Goal: Information Seeking & Learning: Learn about a topic

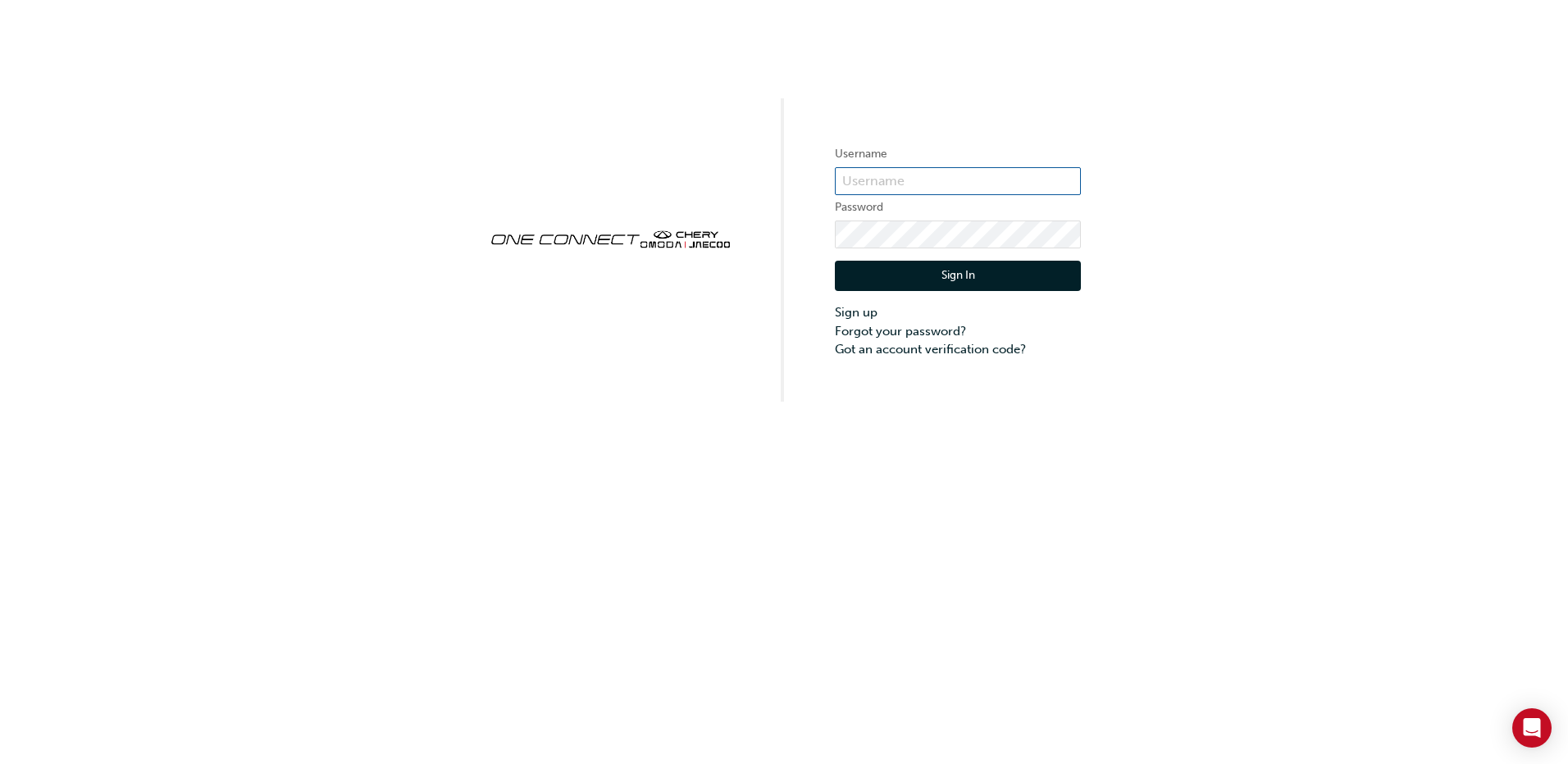
type input "CHNZ0112"
click at [980, 270] on button "Sign In" at bounding box center [957, 276] width 246 height 31
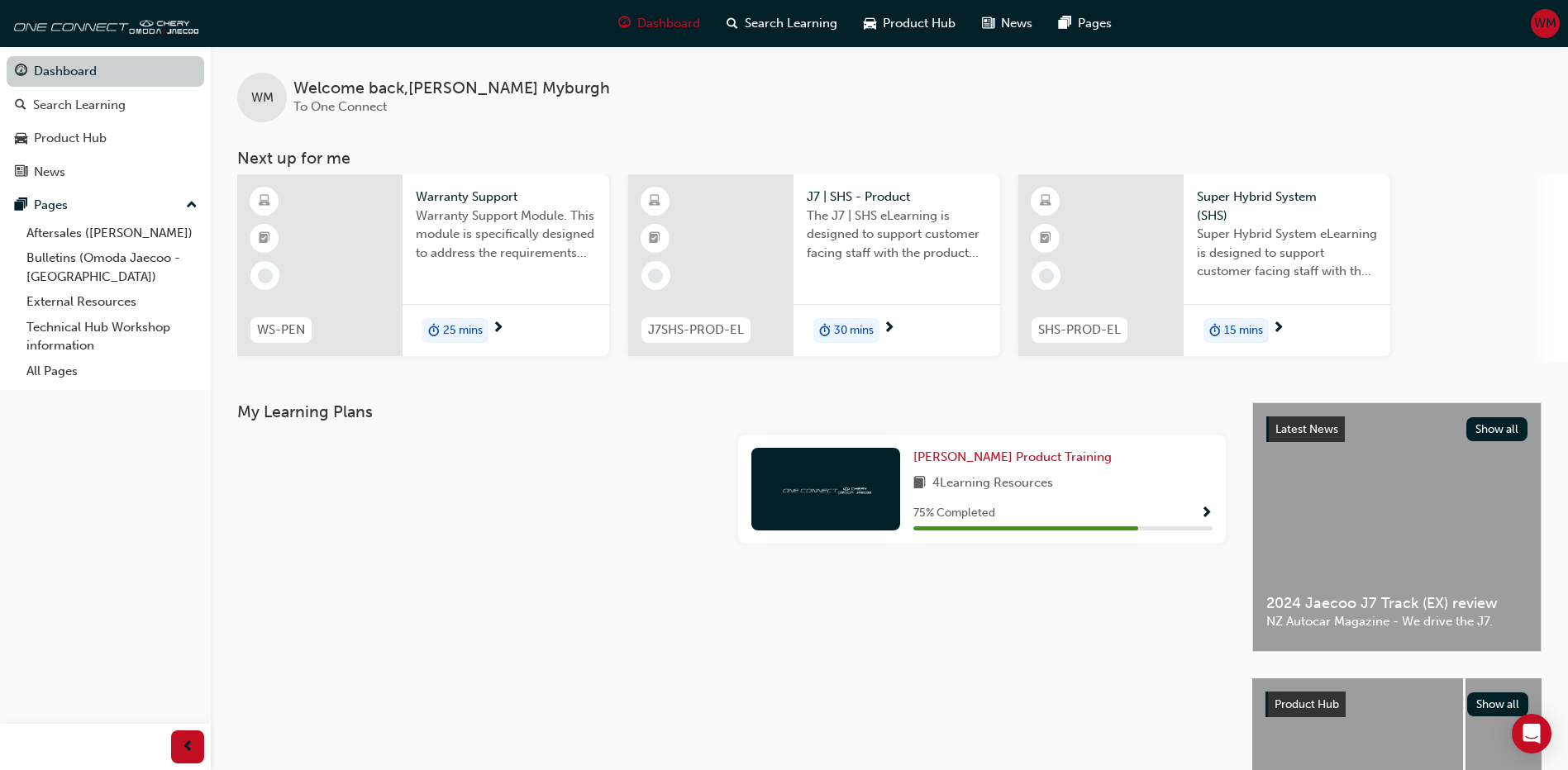
click at [41, 75] on link "Dashboard" at bounding box center [105, 71] width 197 height 31
click at [80, 227] on link "Aftersales ([PERSON_NAME])" at bounding box center [112, 233] width 185 height 26
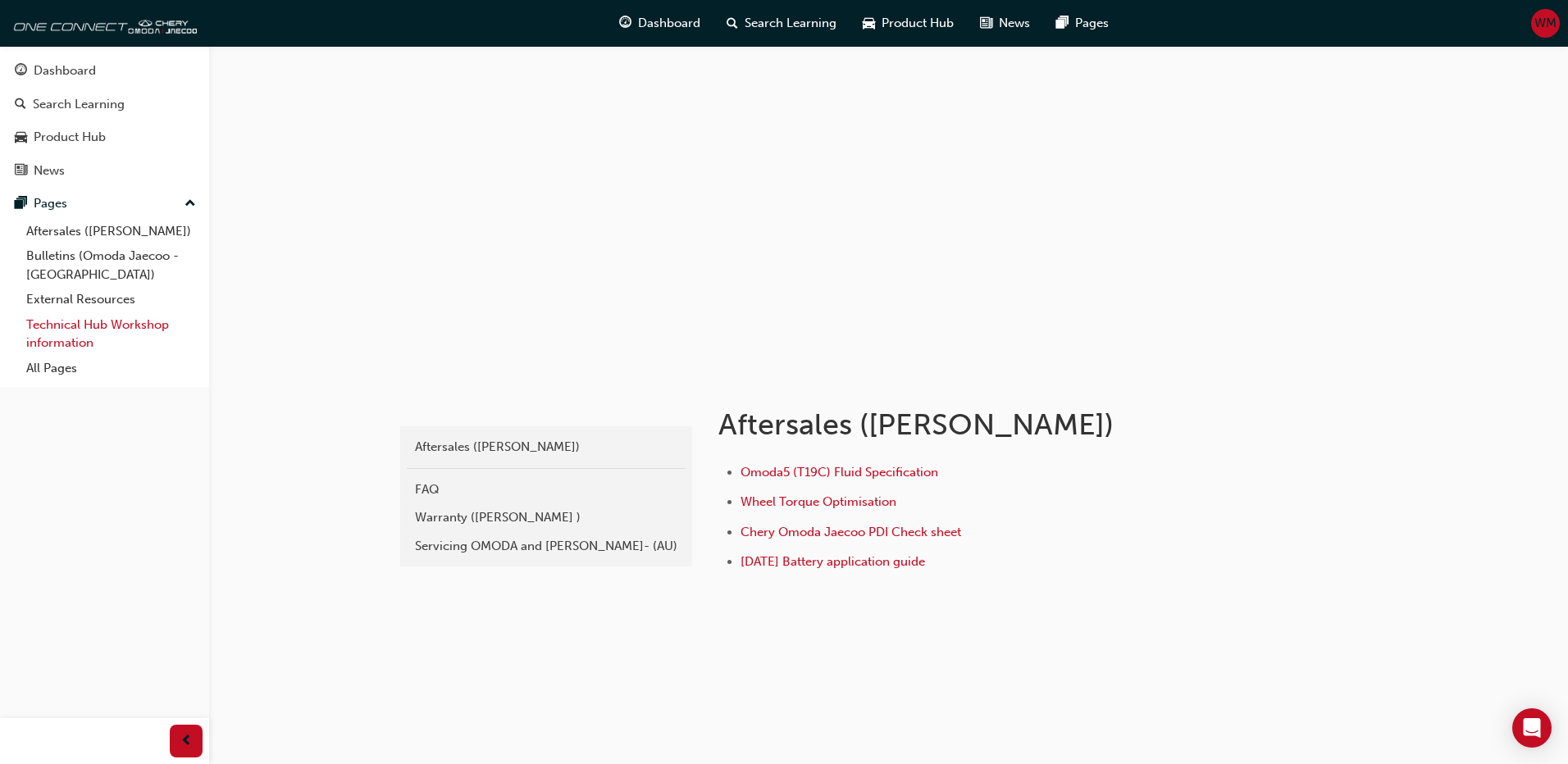
click at [83, 338] on link "Technical Hub Workshop information" at bounding box center [111, 334] width 183 height 43
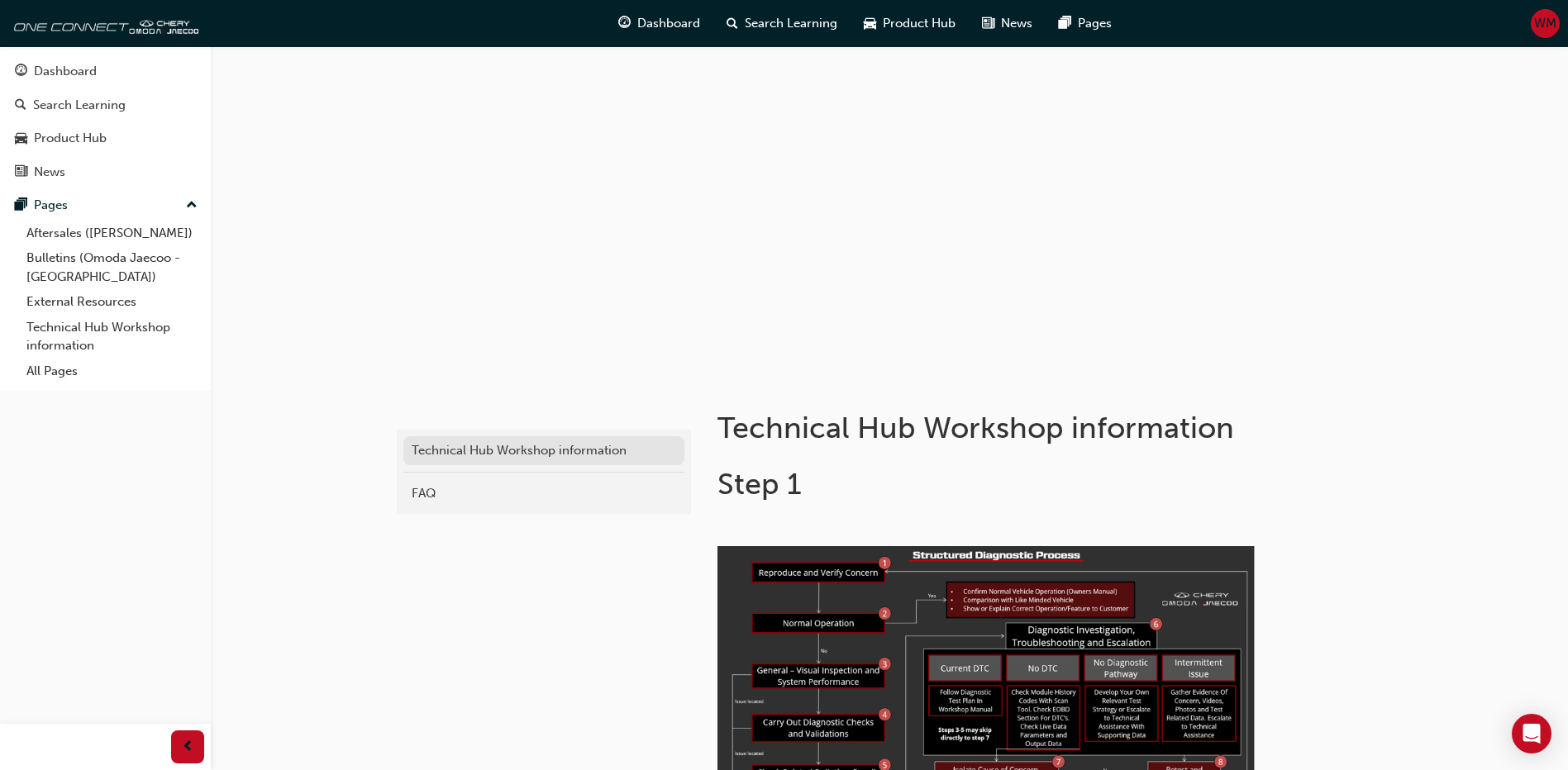
click at [586, 447] on div "Technical Hub Workshop information" at bounding box center [544, 451] width 265 height 19
